Goal: Task Accomplishment & Management: Use online tool/utility

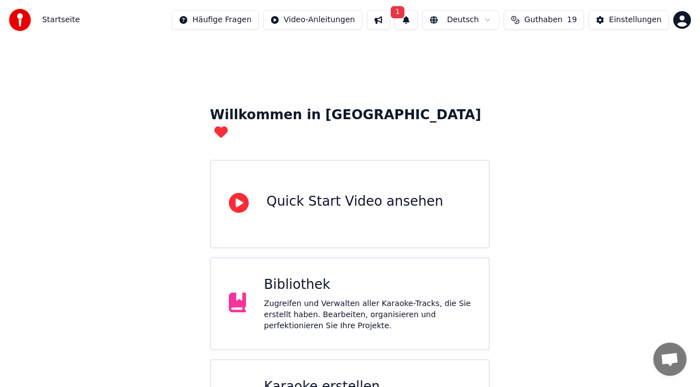
click at [354, 378] on div "Karaoke erstellen" at bounding box center [367, 387] width 207 height 18
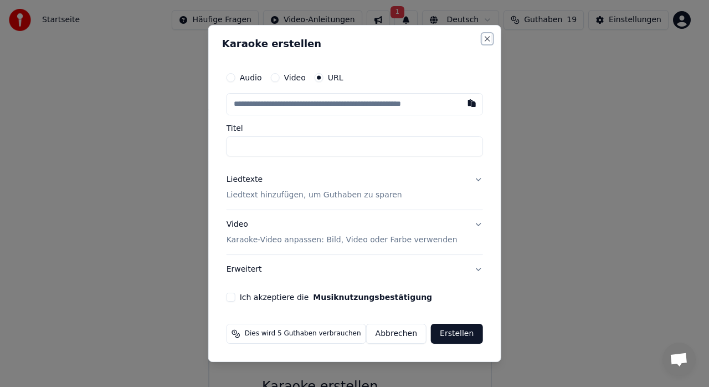
click at [484, 38] on button "Close" at bounding box center [487, 38] width 9 height 9
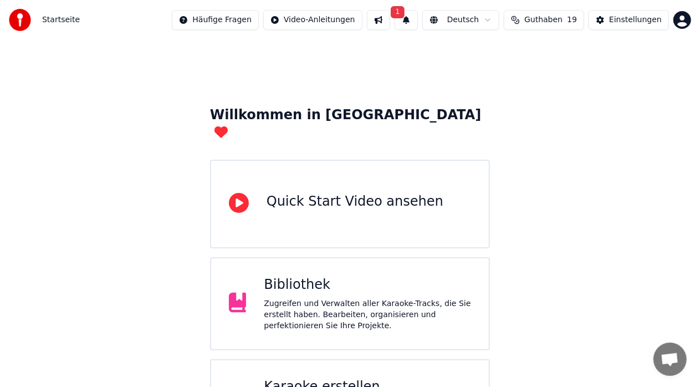
click at [412, 19] on button "1" at bounding box center [406, 20] width 23 height 20
click at [480, 59] on button "Aktualisieren" at bounding box center [514, 55] width 69 height 20
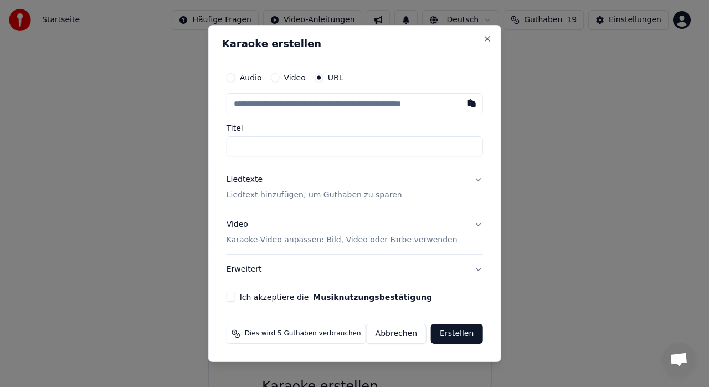
click at [256, 78] on label "Audio" at bounding box center [251, 78] width 22 height 8
click at [236, 78] on button "Audio" at bounding box center [231, 77] width 9 height 9
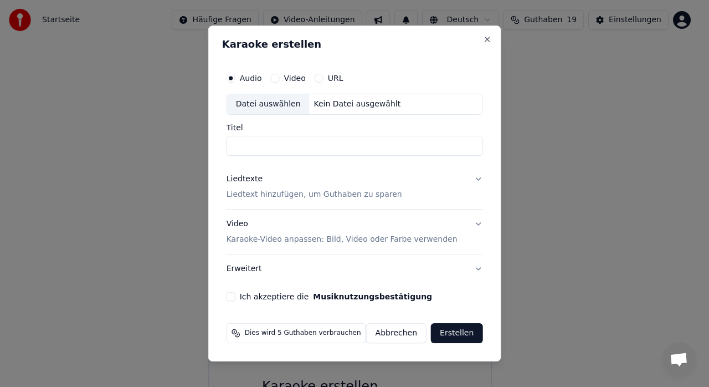
click at [283, 103] on div "Datei auswählen" at bounding box center [268, 104] width 83 height 20
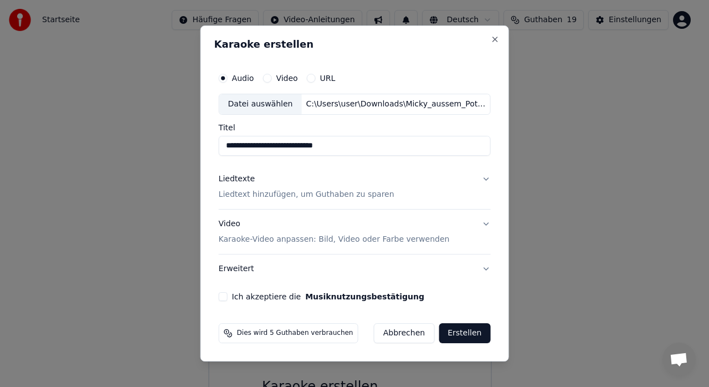
click at [255, 147] on input "**********" at bounding box center [355, 146] width 272 height 20
type input "**********"
click at [259, 197] on p "Liedtext hinzufügen, um Guthaben zu sparen" at bounding box center [307, 194] width 176 height 11
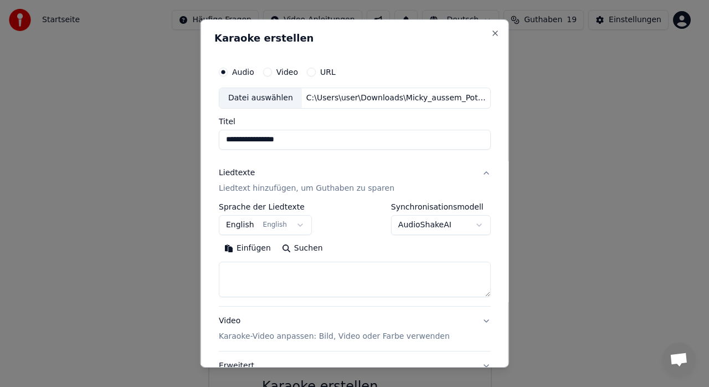
click at [293, 225] on button "English English" at bounding box center [265, 225] width 93 height 20
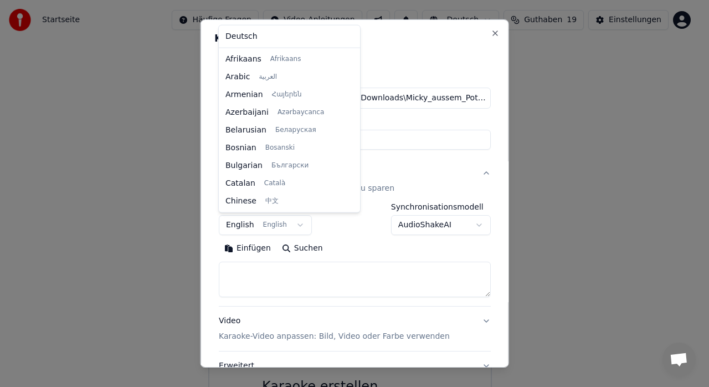
scroll to position [89, 0]
select select "**"
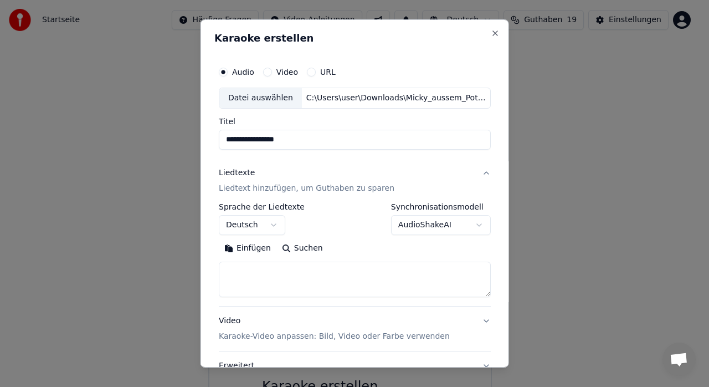
click at [335, 278] on textarea at bounding box center [355, 279] width 272 height 35
click at [250, 250] on button "Einfügen" at bounding box center [248, 248] width 58 height 18
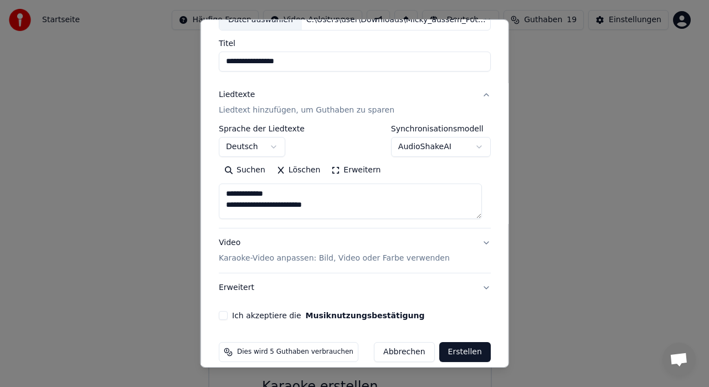
scroll to position [91, 0]
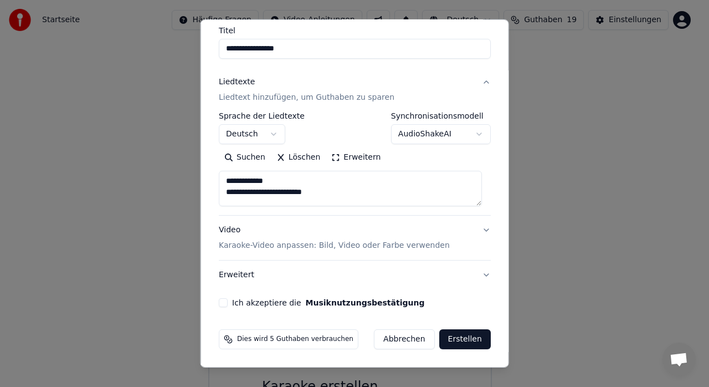
click at [222, 300] on button "Ich akzeptiere die Musiknutzungsbestätigung" at bounding box center [223, 302] width 9 height 9
click at [334, 247] on p "Karaoke-Video anpassen: Bild, Video oder Farbe verwenden" at bounding box center [334, 245] width 231 height 11
type textarea "**********"
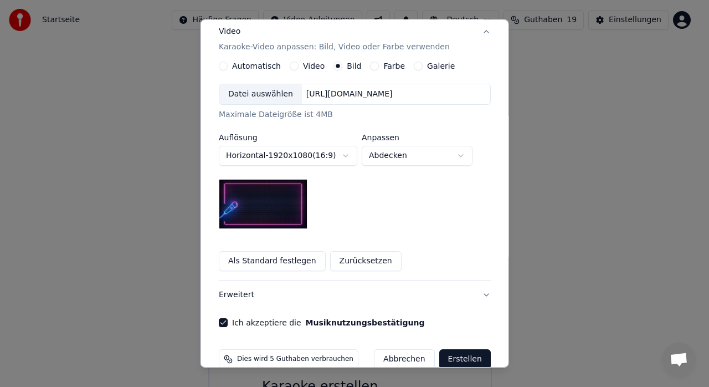
scroll to position [185, 0]
click at [267, 96] on div "Datei auswählen" at bounding box center [260, 95] width 83 height 20
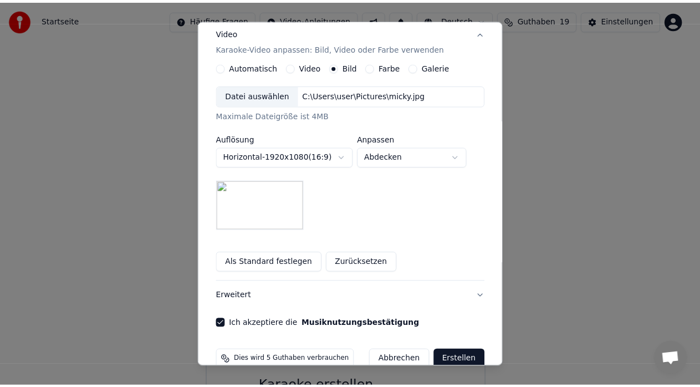
scroll to position [206, 0]
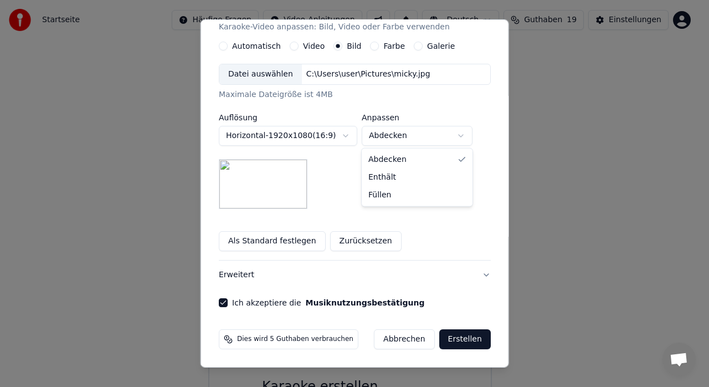
click at [407, 140] on body "**********" at bounding box center [350, 297] width 700 height 594
click at [363, 198] on div "**********" at bounding box center [355, 136] width 272 height 145
click at [462, 341] on button "Erstellen" at bounding box center [465, 339] width 52 height 20
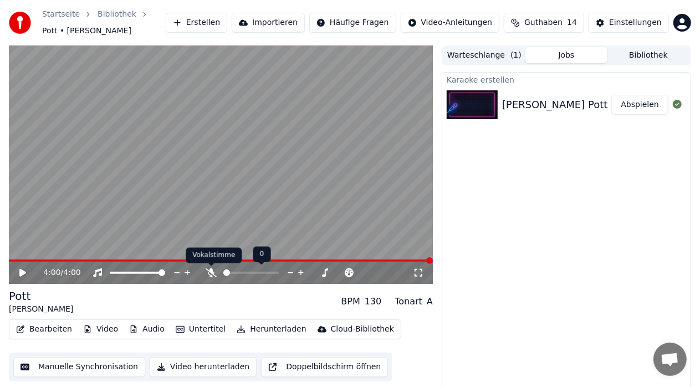
click at [212, 270] on icon at bounding box center [211, 272] width 11 height 9
click at [19, 269] on icon at bounding box center [30, 272] width 25 height 9
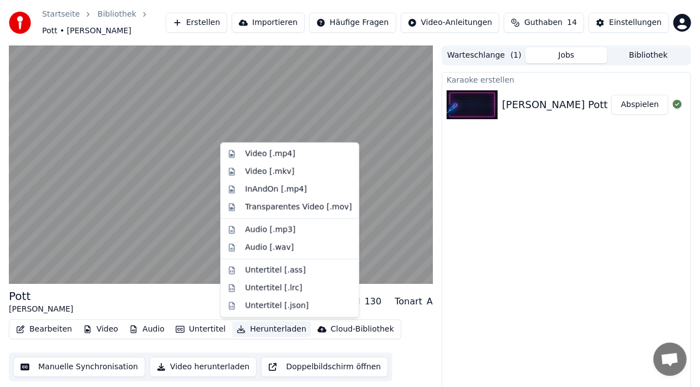
click at [254, 330] on button "Herunterladen" at bounding box center [271, 329] width 78 height 16
click at [280, 152] on div "Video [.mp4]" at bounding box center [270, 154] width 50 height 11
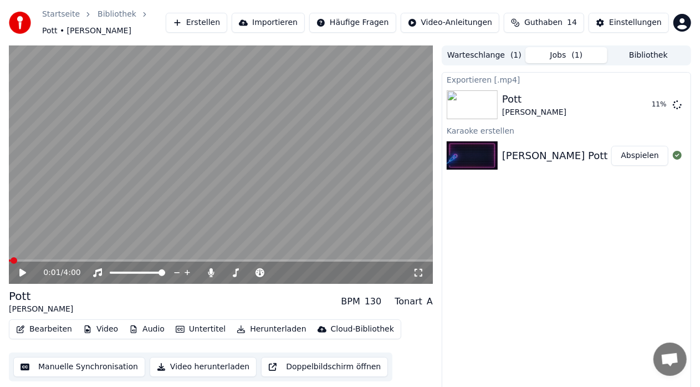
click at [11, 260] on span at bounding box center [10, 260] width 2 height 2
click at [9, 259] on span at bounding box center [12, 260] width 7 height 7
click at [24, 272] on icon at bounding box center [22, 273] width 7 height 8
click at [24, 272] on icon at bounding box center [23, 272] width 6 height 7
click at [678, 104] on icon at bounding box center [677, 104] width 9 height 9
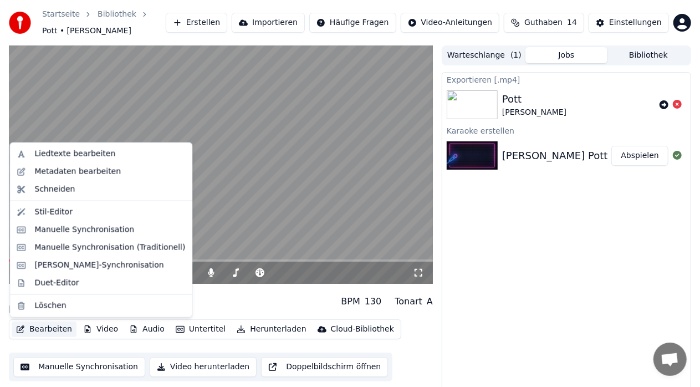
click at [39, 327] on button "Bearbeiten" at bounding box center [44, 329] width 65 height 16
click at [81, 167] on div "Metadaten bearbeiten" at bounding box center [77, 171] width 86 height 11
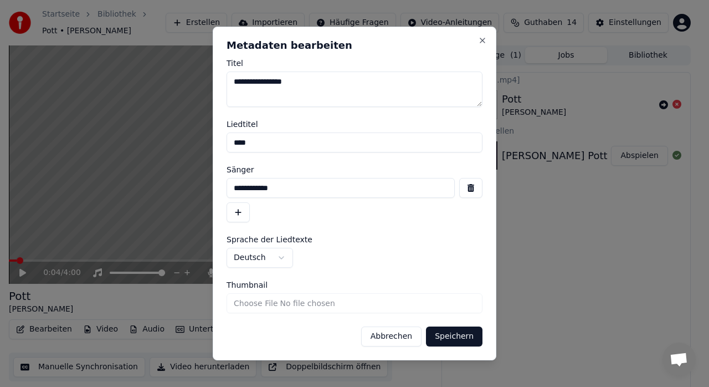
drag, startPoint x: 266, startPoint y: 140, endPoint x: 201, endPoint y: 141, distance: 64.9
click at [201, 141] on body "**********" at bounding box center [350, 193] width 700 height 387
paste input "**********"
type input "**********"
drag, startPoint x: 300, startPoint y: 186, endPoint x: 216, endPoint y: 192, distance: 83.9
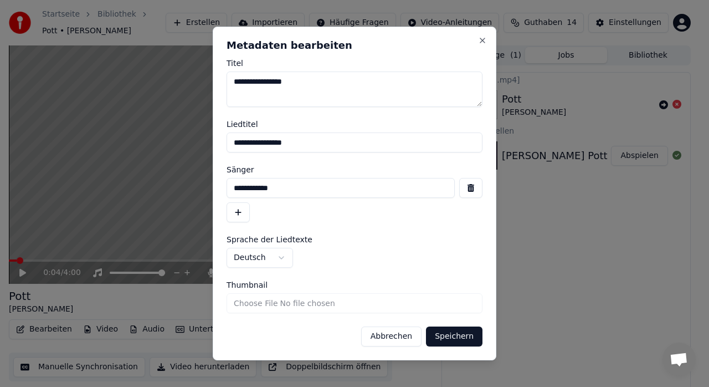
click at [216, 192] on div "**********" at bounding box center [355, 194] width 284 height 334
click at [454, 330] on button "Speichern" at bounding box center [454, 336] width 57 height 20
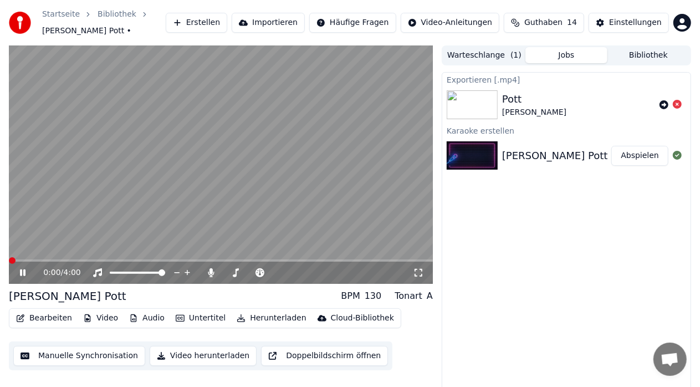
click at [9, 259] on span at bounding box center [12, 260] width 7 height 7
click at [24, 270] on icon at bounding box center [23, 272] width 6 height 7
click at [24, 270] on icon at bounding box center [30, 272] width 25 height 9
click at [24, 270] on icon at bounding box center [23, 272] width 6 height 7
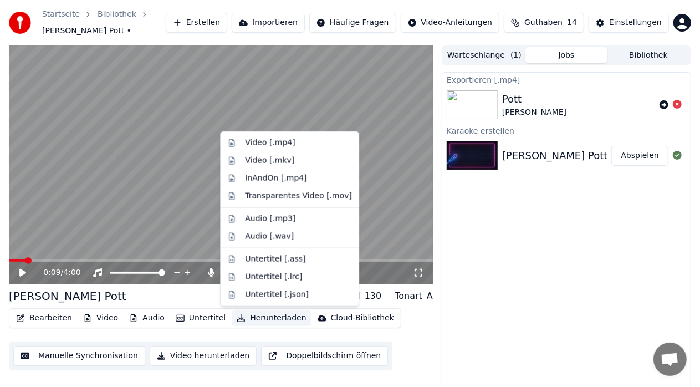
click at [259, 317] on button "Herunterladen" at bounding box center [271, 318] width 78 height 16
click at [279, 140] on div "Video [.mp4]" at bounding box center [270, 142] width 50 height 11
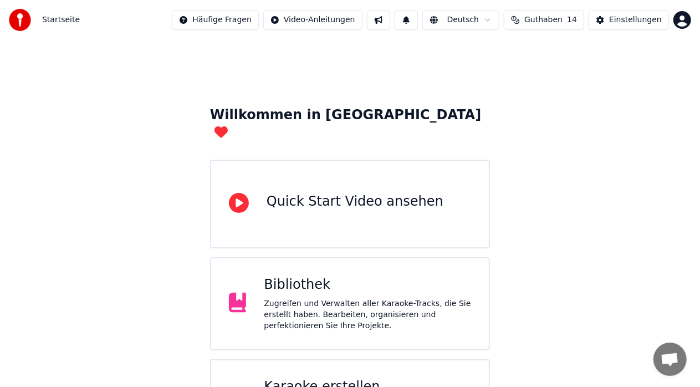
click at [284, 298] on div "Zugreifen und Verwalten aller Karaoke-Tracks, die Sie erstellt haben. Bearbeite…" at bounding box center [367, 314] width 207 height 33
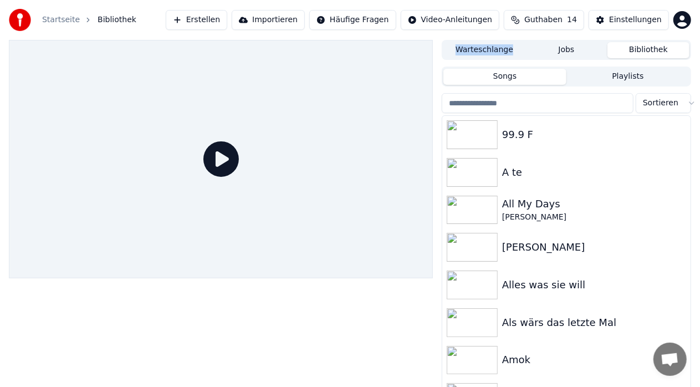
click at [284, 296] on div at bounding box center [221, 223] width 424 height 366
click at [513, 105] on input "search" at bounding box center [538, 103] width 192 height 20
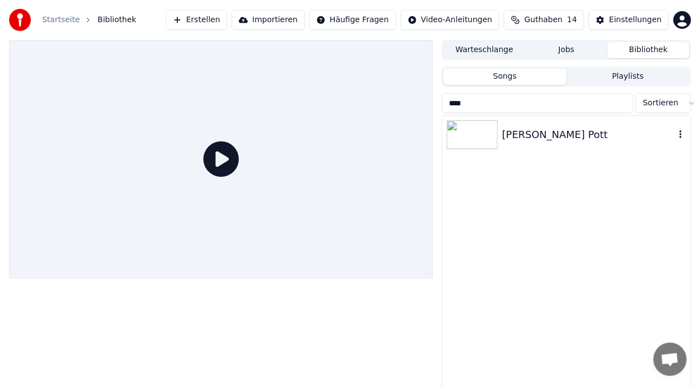
type input "****"
click at [574, 140] on div "[PERSON_NAME] Pott" at bounding box center [588, 135] width 173 height 16
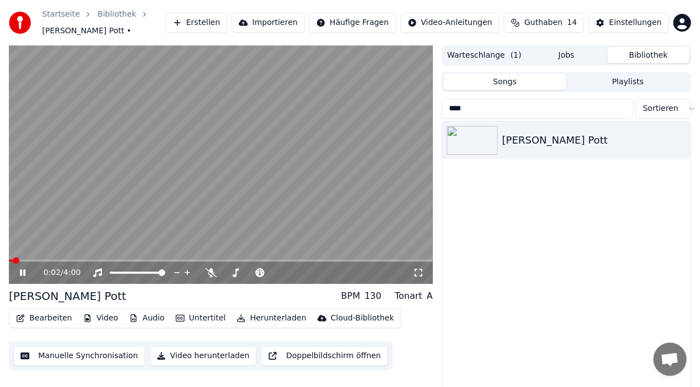
click at [21, 274] on icon at bounding box center [23, 272] width 6 height 7
click at [25, 270] on icon at bounding box center [30, 272] width 25 height 9
click at [123, 273] on span at bounding box center [116, 273] width 13 height 2
click at [165, 274] on span at bounding box center [161, 272] width 7 height 7
click at [212, 275] on icon at bounding box center [211, 272] width 11 height 9
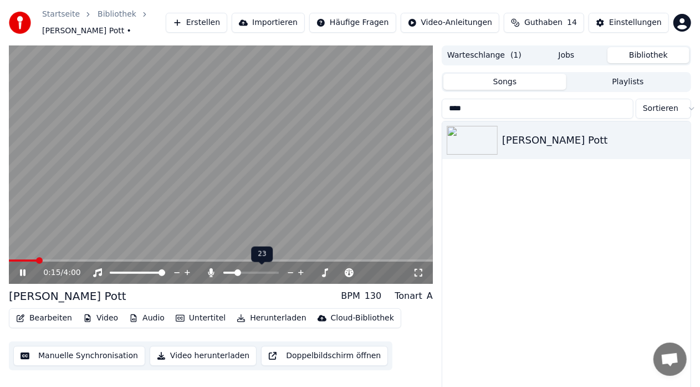
click at [236, 276] on span at bounding box center [237, 272] width 7 height 7
click at [223, 274] on span at bounding box center [226, 272] width 7 height 7
click at [24, 272] on icon at bounding box center [23, 272] width 6 height 7
click at [548, 21] on span "Guthaben" at bounding box center [543, 22] width 38 height 11
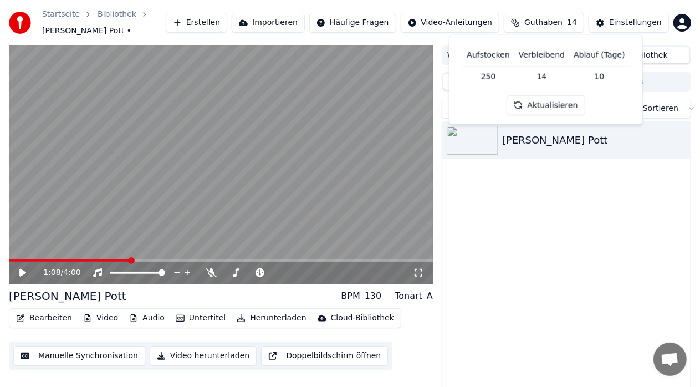
click at [656, 63] on button "Bibliothek" at bounding box center [648, 55] width 82 height 16
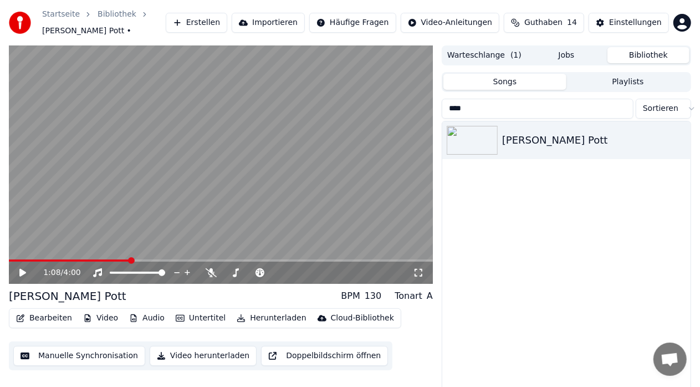
click at [621, 108] on input "****" at bounding box center [538, 109] width 192 height 20
